Goal: Check status: Check status

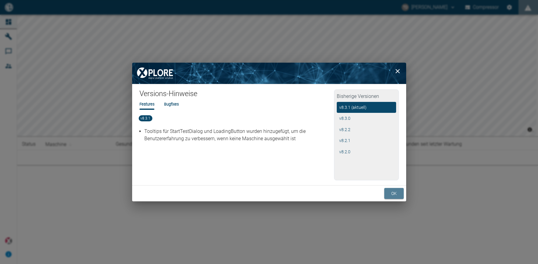
click at [392, 196] on button "ok" at bounding box center [395, 193] width 20 height 11
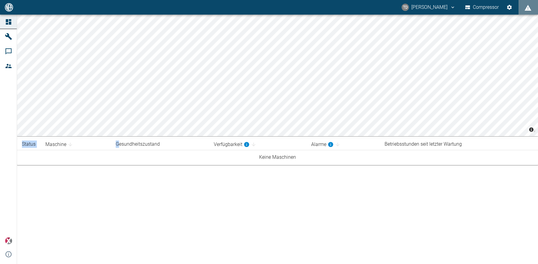
drag, startPoint x: 154, startPoint y: 216, endPoint x: 119, endPoint y: 142, distance: 81.7
click at [119, 142] on div "© Carto © OpenStreetMap contributors Status Maschine Gesundheitszustand Verfügb…" at bounding box center [269, 140] width 538 height 250
click at [85, 161] on td "Keine Maschinen" at bounding box center [277, 157] width 521 height 15
click at [450, 6] on icon "thomas.damm@hofer-hochdrucktechnik.de" at bounding box center [452, 7] width 5 height 5
drag, startPoint x: 329, startPoint y: 228, endPoint x: 333, endPoint y: 229, distance: 3.6
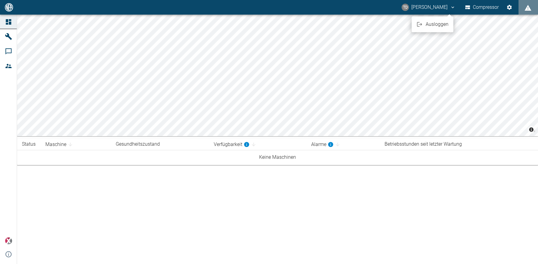
click at [333, 229] on div at bounding box center [269, 132] width 538 height 264
drag, startPoint x: 251, startPoint y: 237, endPoint x: 247, endPoint y: 237, distance: 3.4
click at [251, 237] on div "© Carto © OpenStreetMap contributors Status Maschine Gesundheitszustand Verfügb…" at bounding box center [269, 140] width 538 height 250
